Goal: Information Seeking & Learning: Find specific fact

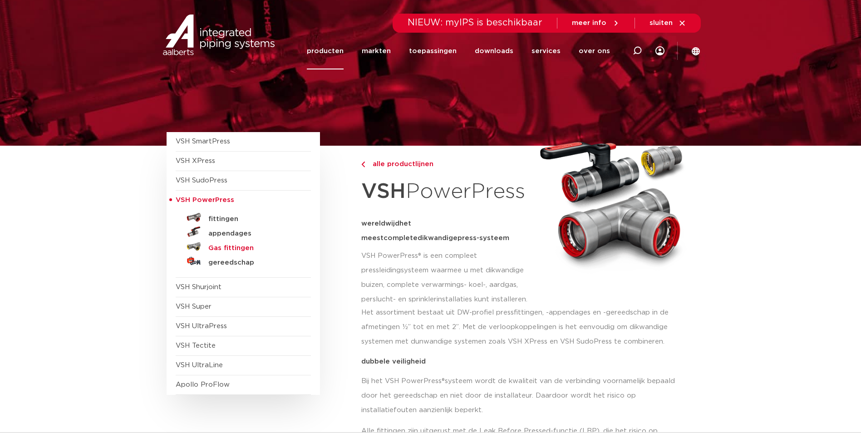
click at [228, 247] on h5 "Gas fittingen" at bounding box center [253, 248] width 90 height 8
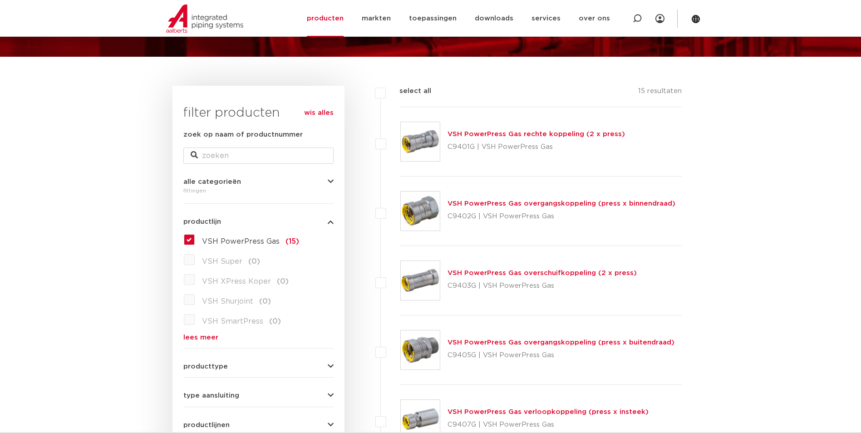
scroll to position [91, 0]
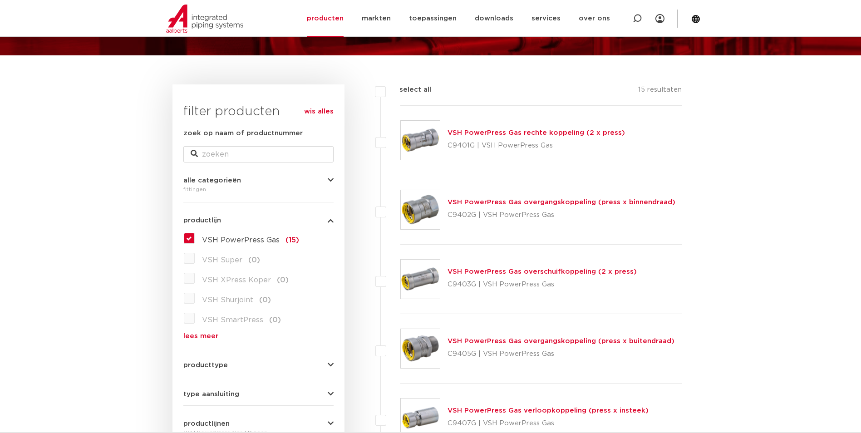
click at [454, 272] on link "VSH PowerPress Gas overschuifkoppeling (2 x press)" at bounding box center [542, 271] width 189 height 7
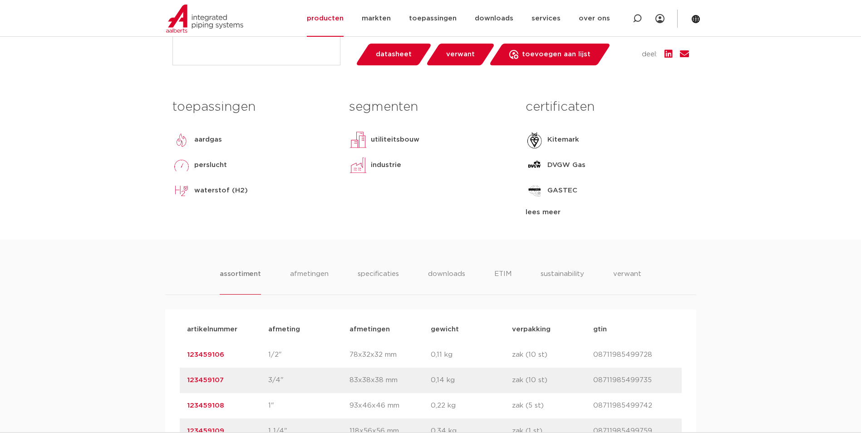
scroll to position [454, 0]
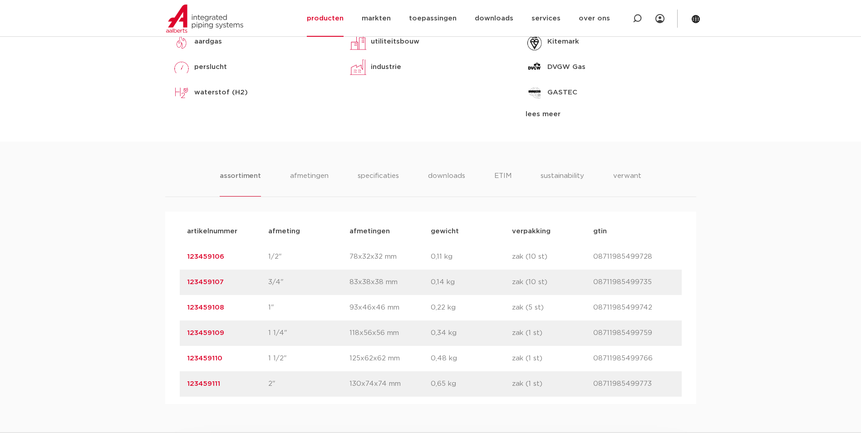
drag, startPoint x: 594, startPoint y: 384, endPoint x: 654, endPoint y: 384, distance: 60.4
click at [654, 384] on p "08711985499773" at bounding box center [634, 384] width 81 height 11
drag, startPoint x: 654, startPoint y: 384, endPoint x: 639, endPoint y: 388, distance: 15.9
copy p "08711985499773"
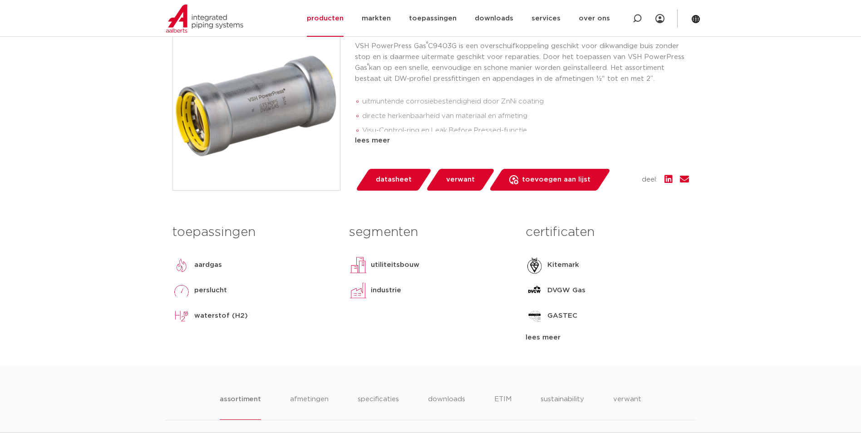
scroll to position [182, 0]
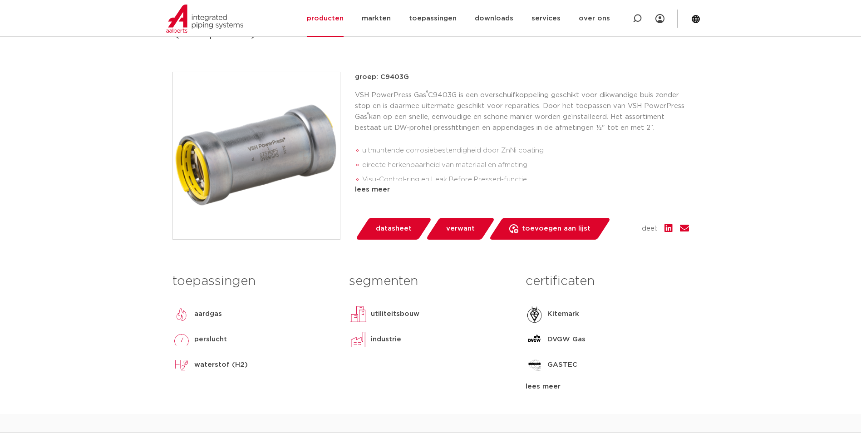
click at [381, 190] on div "lees meer" at bounding box center [522, 189] width 334 height 11
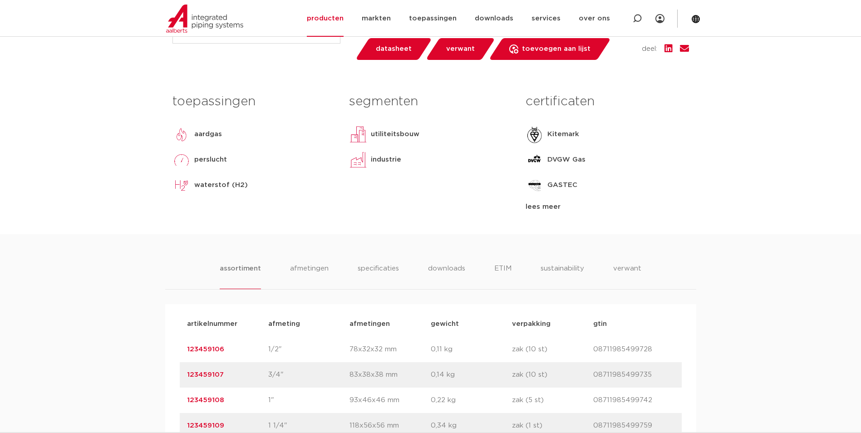
scroll to position [454, 0]
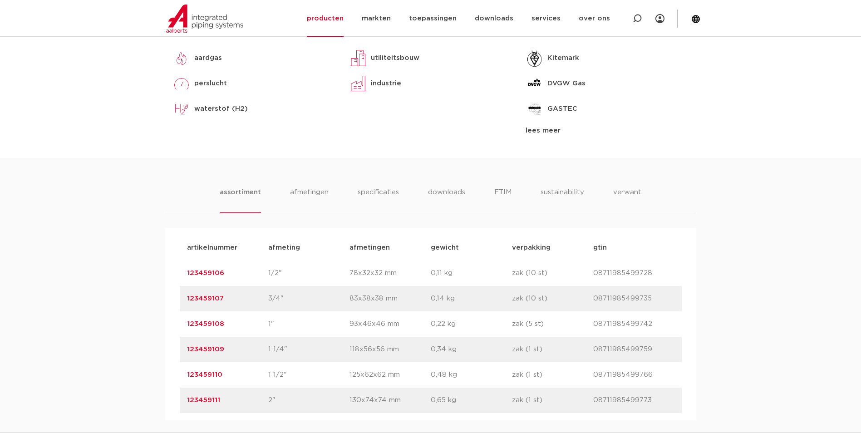
drag, startPoint x: 223, startPoint y: 400, endPoint x: 182, endPoint y: 398, distance: 40.9
click at [182, 398] on div "artikelnummer 123459111 afmeting 2" afmetingen 130x74x74 mm gewicht 0,65 kg ver…" at bounding box center [431, 400] width 502 height 25
drag, startPoint x: 182, startPoint y: 398, endPoint x: 196, endPoint y: 398, distance: 14.1
copy link "123459111"
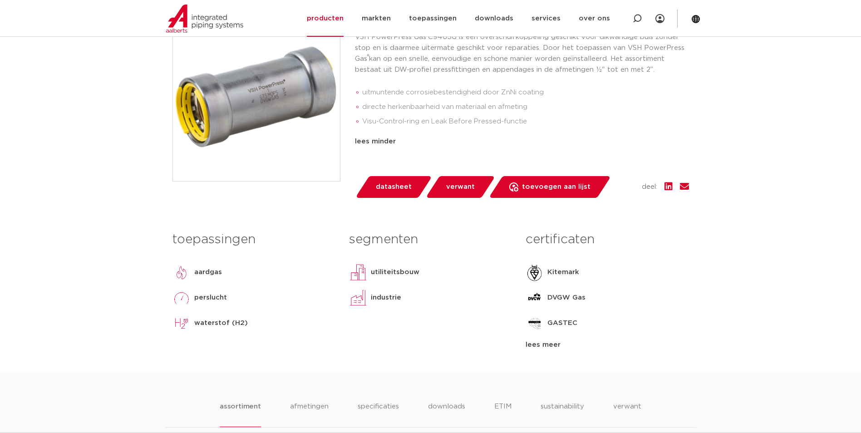
scroll to position [91, 0]
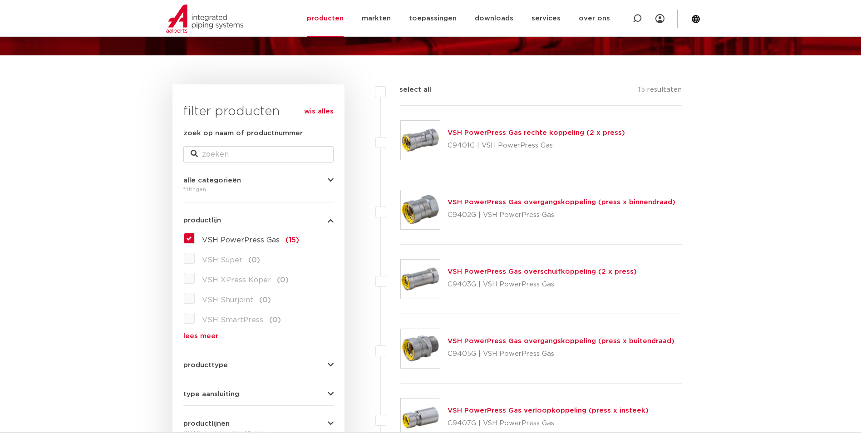
click at [459, 341] on link "VSH PowerPress Gas overgangskoppeling (press x buitendraad)" at bounding box center [561, 341] width 227 height 7
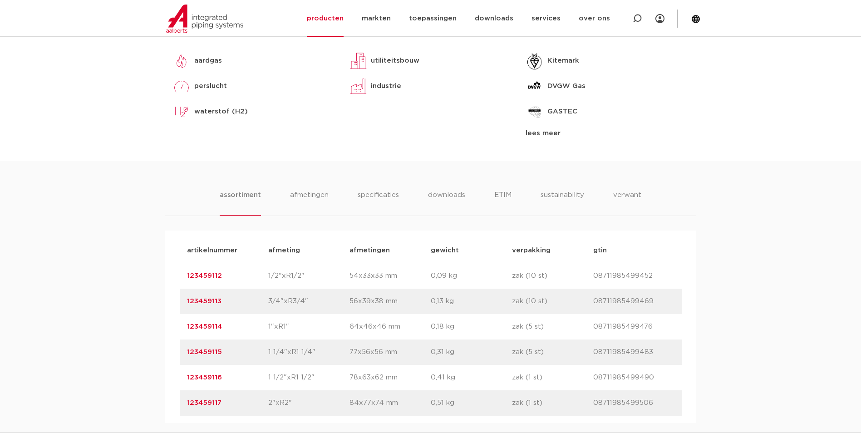
scroll to position [454, 0]
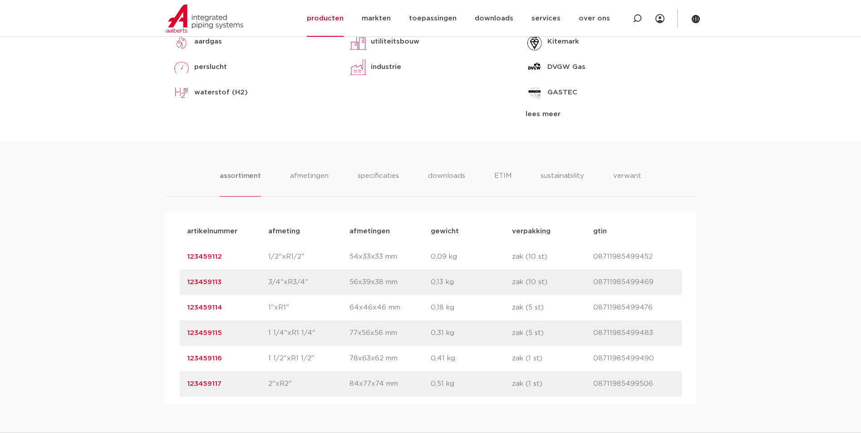
drag, startPoint x: 221, startPoint y: 383, endPoint x: 188, endPoint y: 385, distance: 32.7
click at [188, 385] on p "123459117" at bounding box center [227, 384] width 81 height 11
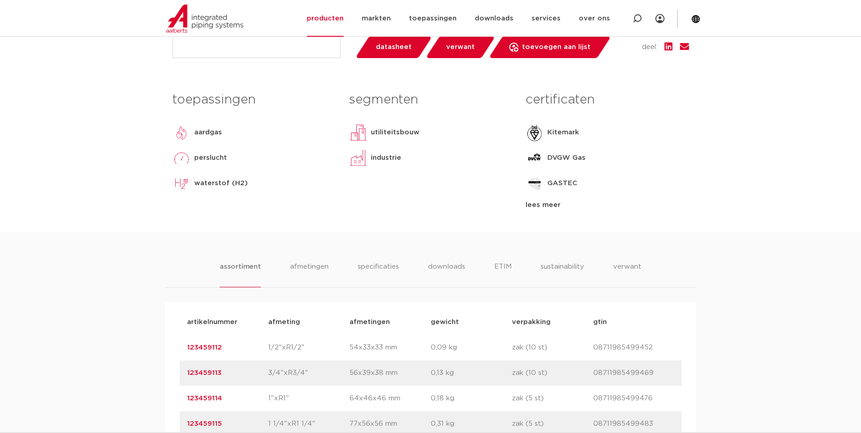
scroll to position [590, 0]
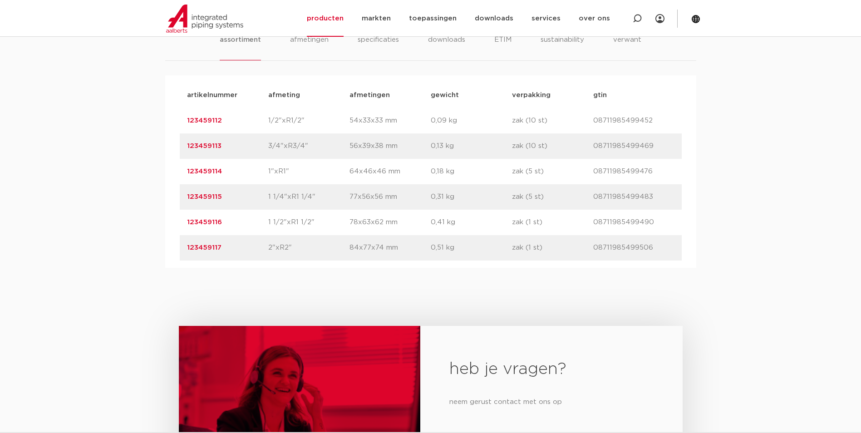
drag, startPoint x: 223, startPoint y: 269, endPoint x: 228, endPoint y: 278, distance: 10.4
click at [223, 270] on div "heb je vragen? neem gerust contact met ons op contact" at bounding box center [430, 415] width 861 height 294
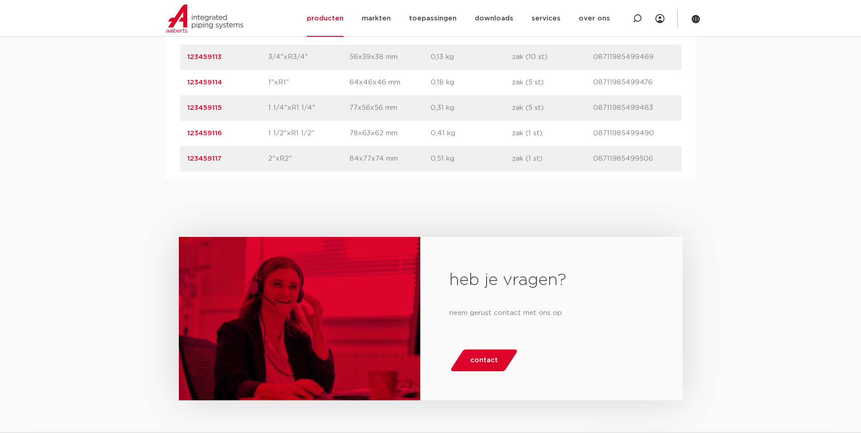
scroll to position [681, 0]
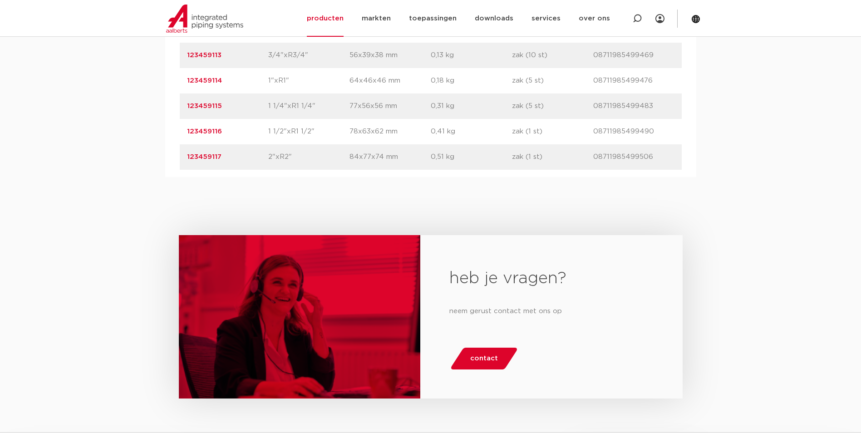
drag, startPoint x: 186, startPoint y: 158, endPoint x: 220, endPoint y: 158, distance: 34.1
click at [220, 158] on div "artikelnummer 123459117 afmeting 2"xR2" afmetingen 84x77x74 mm gewicht 0,51 kg …" at bounding box center [431, 156] width 502 height 25
drag, startPoint x: 220, startPoint y: 158, endPoint x: 214, endPoint y: 158, distance: 5.4
copy link "123459117"
drag, startPoint x: 695, startPoint y: 235, endPoint x: 695, endPoint y: 228, distance: 6.4
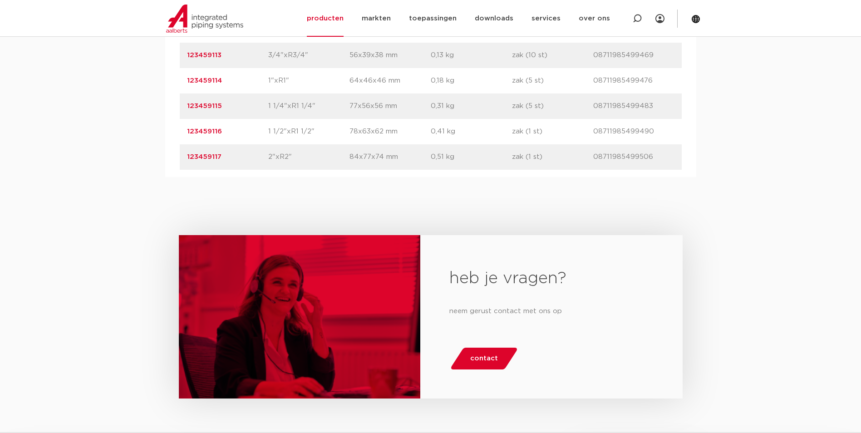
click at [695, 235] on div "heb je vragen? neem gerust contact met ons op contact" at bounding box center [430, 324] width 861 height 294
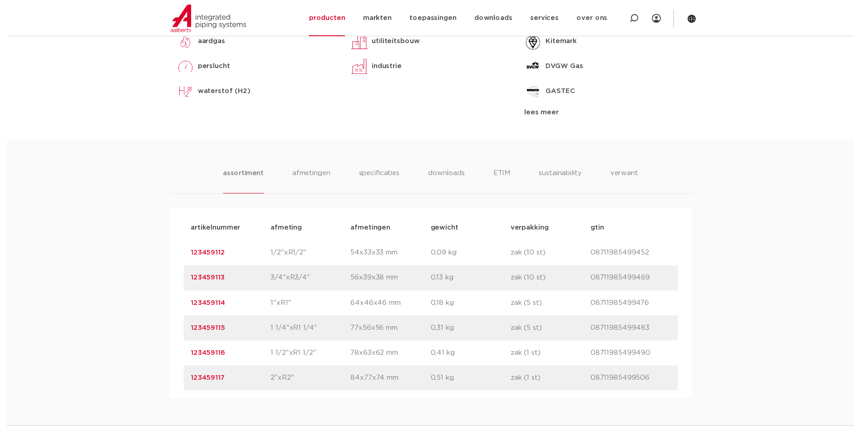
scroll to position [227, 0]
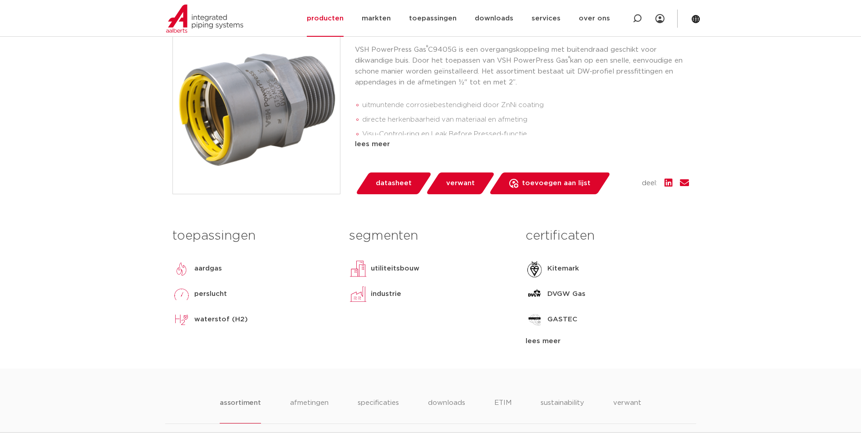
click at [398, 183] on span "datasheet" at bounding box center [394, 183] width 36 height 15
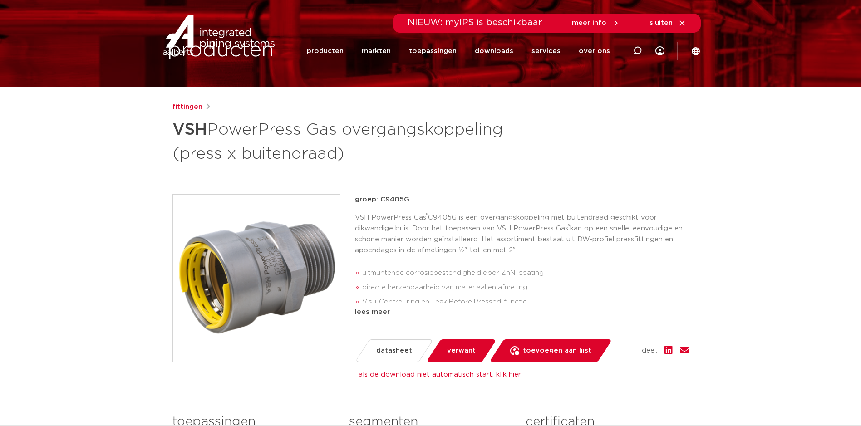
scroll to position [0, 0]
